Goal: Navigation & Orientation: Find specific page/section

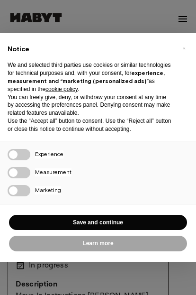
click at [181, 47] on button "×" at bounding box center [183, 48] width 15 height 15
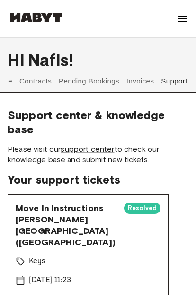
click at [143, 80] on button "Invoices" at bounding box center [140, 81] width 30 height 23
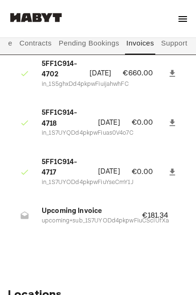
scroll to position [132, 0]
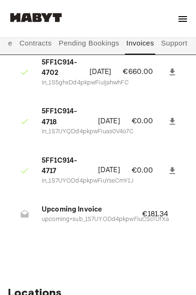
click at [80, 39] on button "Pending Bookings" at bounding box center [89, 43] width 63 height 23
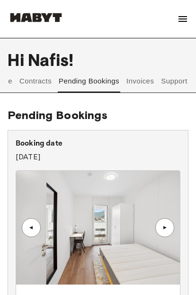
click at [38, 80] on button "Contracts" at bounding box center [35, 81] width 35 height 23
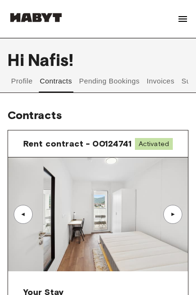
click at [24, 78] on button "Profile" at bounding box center [22, 81] width 24 height 23
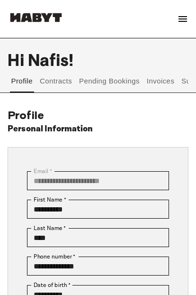
click at [54, 92] on button "Contracts" at bounding box center [56, 81] width 35 height 23
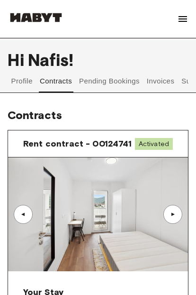
click at [53, 79] on button "Contracts" at bounding box center [56, 81] width 35 height 23
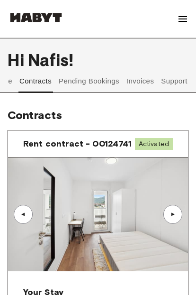
scroll to position [0, 20]
click at [83, 81] on button "Pending Bookings" at bounding box center [89, 81] width 63 height 23
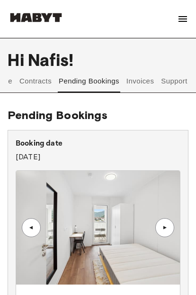
scroll to position [0, 20]
click at [36, 82] on button "Contracts" at bounding box center [35, 81] width 35 height 23
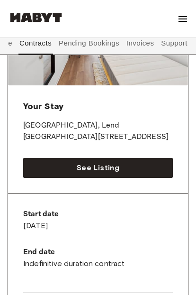
scroll to position [186, 0]
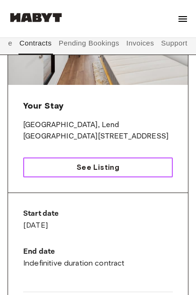
click at [68, 177] on link "See Listing" at bounding box center [98, 167] width 150 height 20
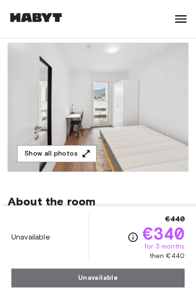
scroll to position [80, 0]
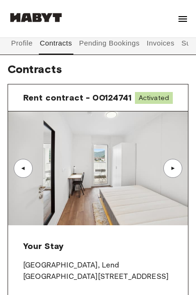
scroll to position [46, 0]
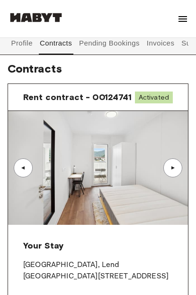
click at [125, 42] on button "Pending Bookings" at bounding box center [109, 43] width 63 height 23
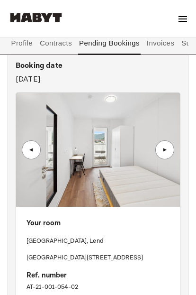
scroll to position [83, 0]
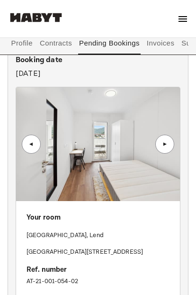
click at [166, 43] on button "Invoices" at bounding box center [160, 43] width 30 height 23
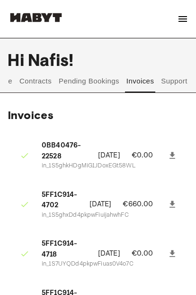
scroll to position [0, 20]
click at [178, 79] on button "Support" at bounding box center [174, 81] width 29 height 23
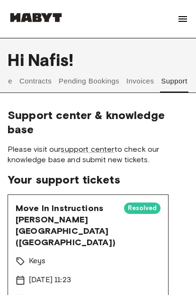
click at [135, 78] on button "Invoices" at bounding box center [140, 81] width 30 height 23
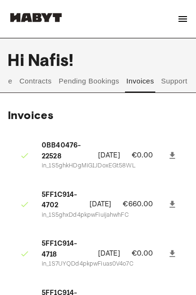
click at [87, 79] on button "Pending Bookings" at bounding box center [89, 81] width 63 height 23
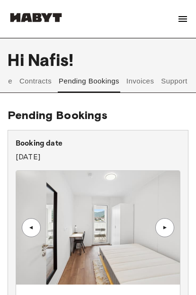
click at [31, 82] on button "Contracts" at bounding box center [35, 81] width 35 height 23
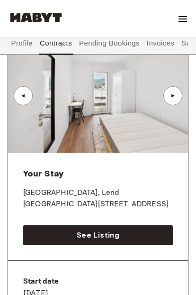
scroll to position [0, 0]
click at [20, 44] on button "Profile" at bounding box center [22, 43] width 24 height 23
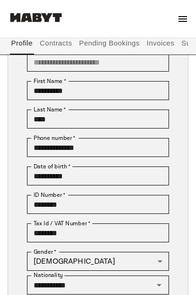
click at [20, 44] on button "Profile" at bounding box center [22, 43] width 24 height 23
